Goal: Task Accomplishment & Management: Use online tool/utility

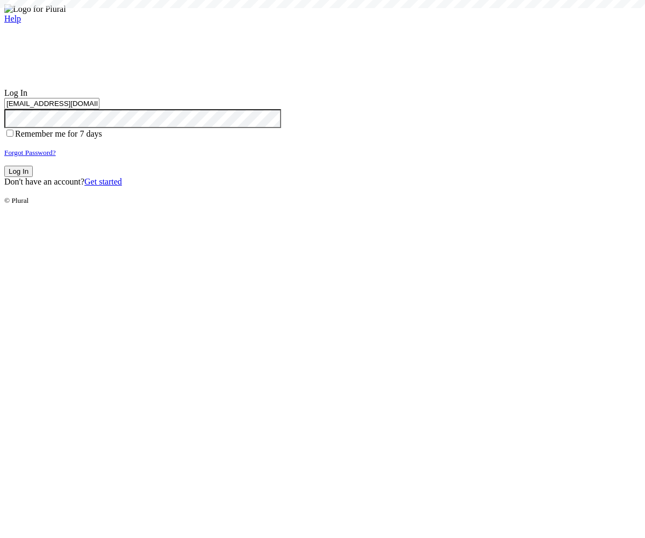
type input "[EMAIL_ADDRESS][DOMAIN_NAME]"
click at [33, 177] on button "Log In" at bounding box center [18, 171] width 28 height 11
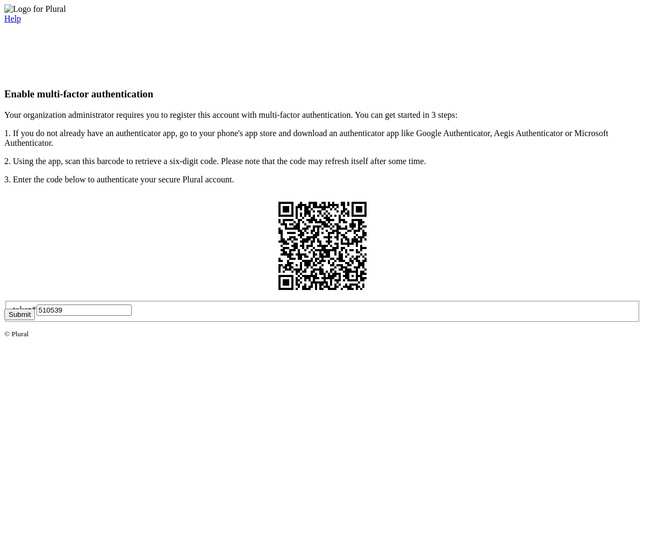
type input "510539"
click at [35, 320] on button "Submit" at bounding box center [19, 314] width 31 height 11
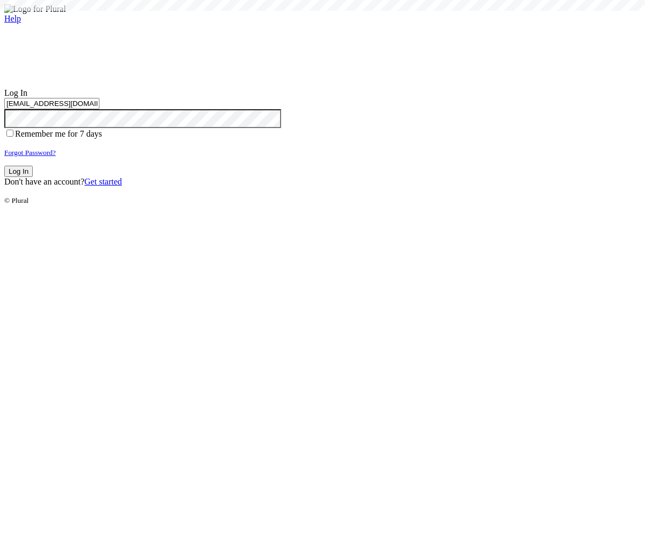
click at [33, 177] on button "Log In" at bounding box center [18, 171] width 28 height 11
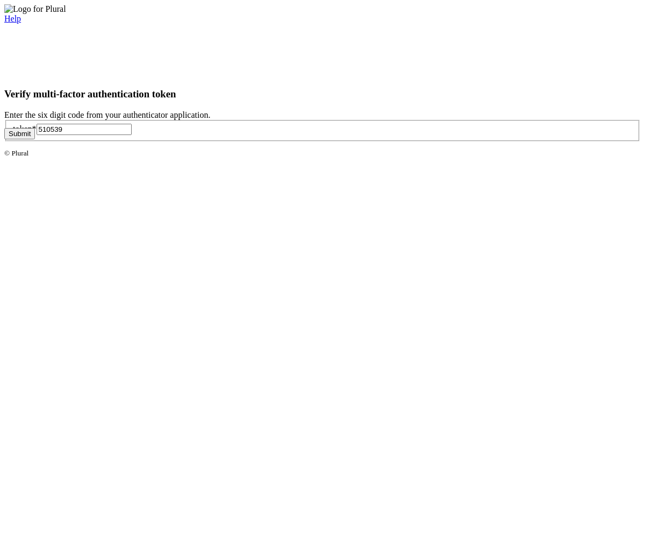
type input "510539"
click at [35, 139] on button "Submit" at bounding box center [19, 133] width 31 height 11
